Goal: Transaction & Acquisition: Purchase product/service

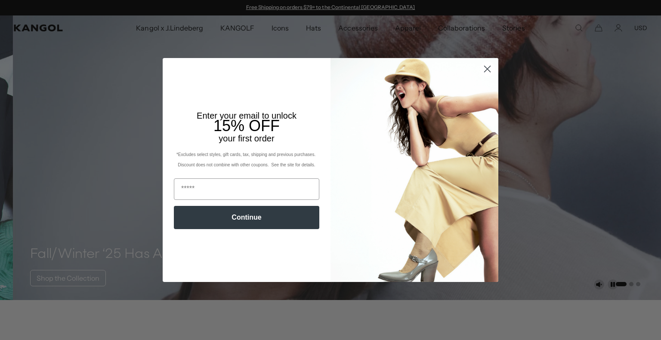
click at [486, 64] on circle "Close dialog" at bounding box center [487, 69] width 14 height 14
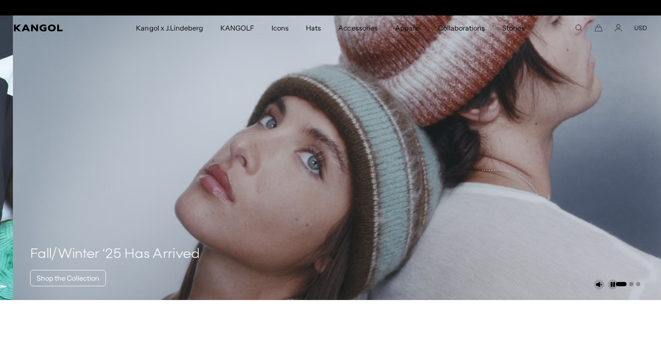
scroll to position [0, 177]
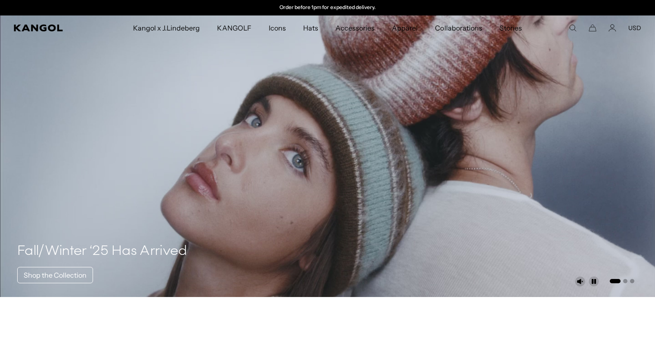
click at [570, 27] on icon "Search here" at bounding box center [572, 28] width 8 height 8
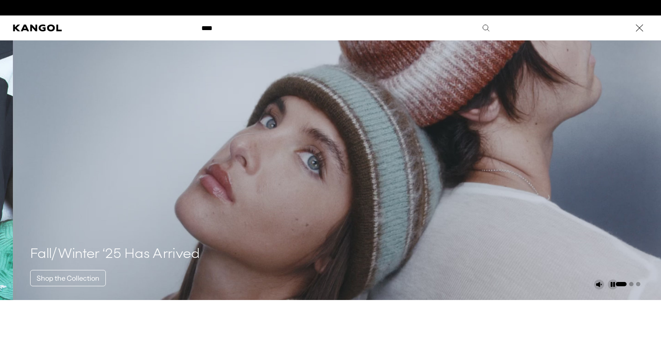
scroll to position [0, 0]
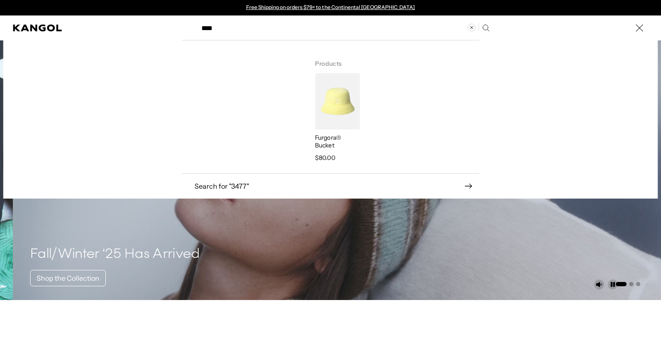
type input "****"
click at [309, 113] on li "Furgora® Bucket Regular price $80.00" at bounding box center [334, 118] width 51 height 90
click at [347, 118] on img "Search here" at bounding box center [337, 101] width 45 height 56
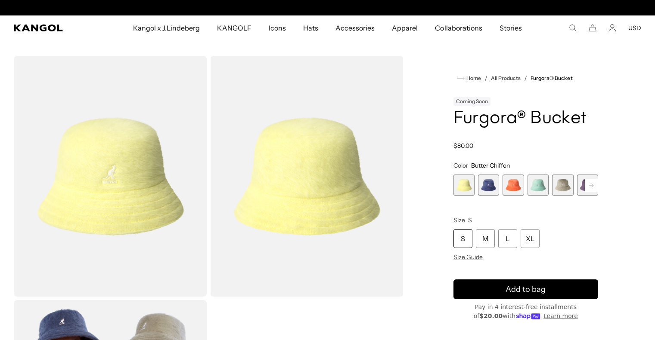
click at [590, 181] on rect at bounding box center [590, 185] width 13 height 13
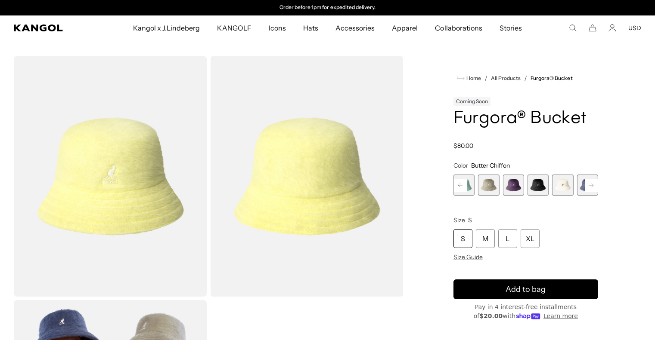
click at [590, 181] on rect at bounding box center [590, 185] width 13 height 13
click at [590, 181] on span "10 of 10" at bounding box center [587, 185] width 21 height 21
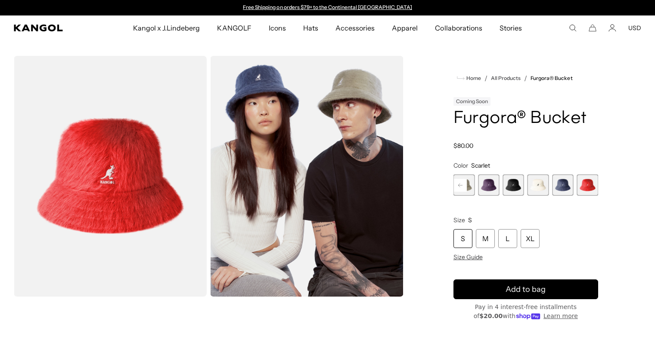
click at [458, 185] on rect at bounding box center [460, 185] width 13 height 13
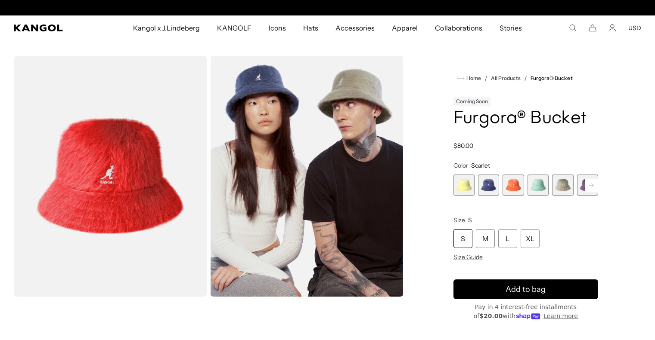
click at [458, 185] on span "1 of 10" at bounding box center [463, 185] width 21 height 21
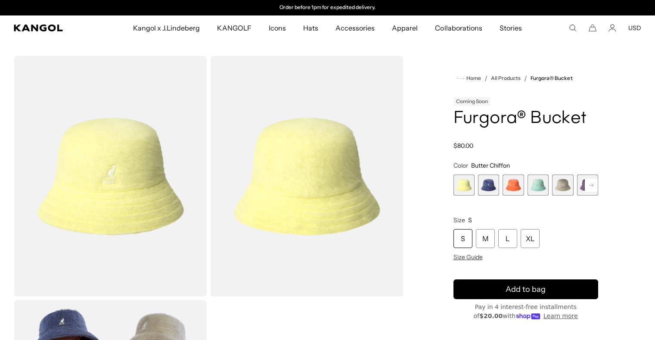
click at [458, 185] on span "1 of 10" at bounding box center [463, 185] width 21 height 21
click at [597, 187] on button "Next" at bounding box center [591, 186] width 14 height 14
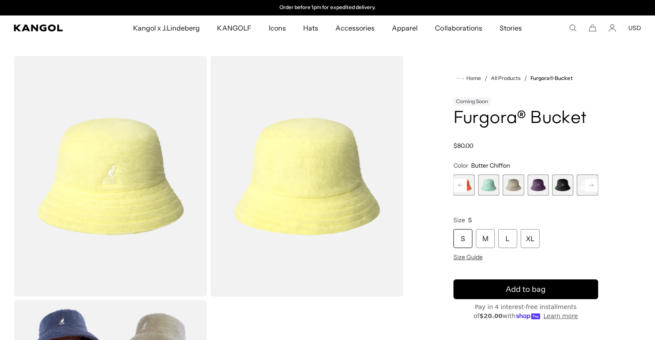
click at [597, 187] on button "Next" at bounding box center [591, 186] width 14 height 14
click at [597, 187] on div "Previous Next Butter Chiffon Variant sold out or unavailable Hazy Indigo Varian…" at bounding box center [525, 185] width 145 height 21
click at [597, 187] on span "10 of 10" at bounding box center [587, 185] width 21 height 21
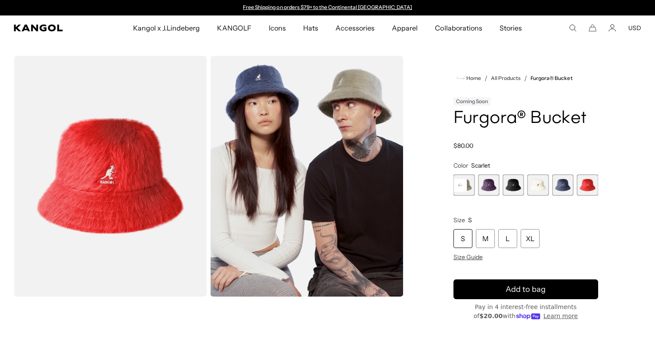
click at [597, 187] on span "10 of 10" at bounding box center [587, 185] width 21 height 21
click at [569, 25] on icon "Search here" at bounding box center [572, 28] width 8 height 8
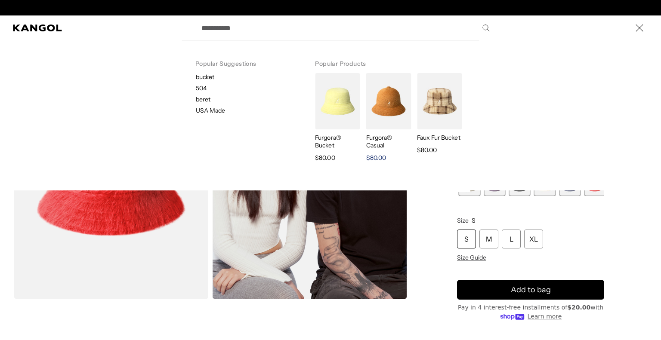
scroll to position [0, 177]
click at [386, 91] on img "Search here" at bounding box center [388, 101] width 45 height 56
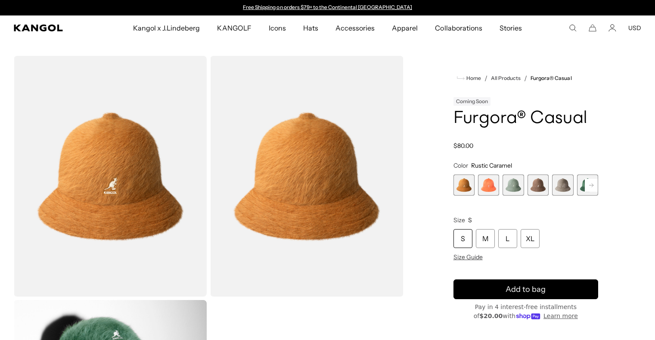
click at [595, 187] on rect at bounding box center [590, 185] width 13 height 13
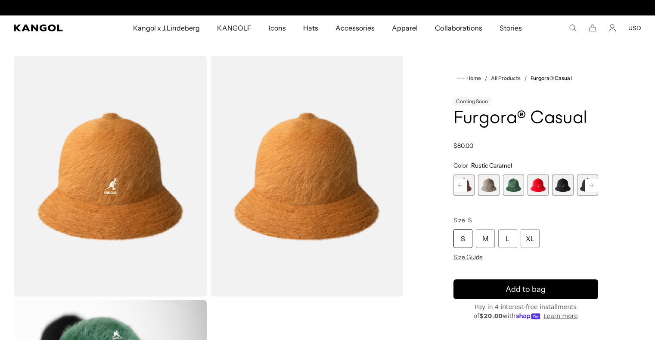
click at [595, 187] on rect at bounding box center [590, 185] width 13 height 13
